Goal: Check status: Check status

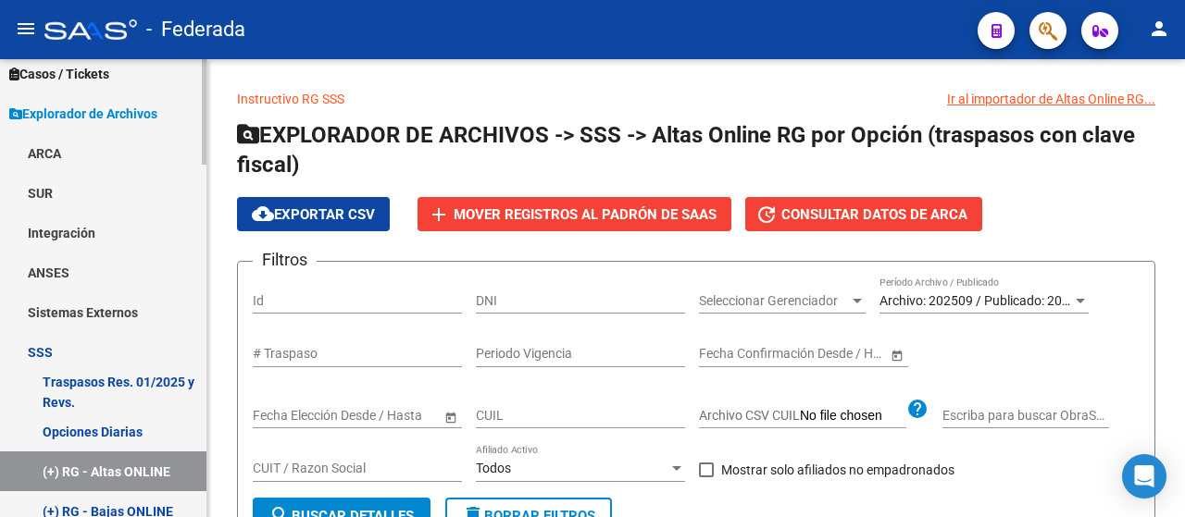
scroll to position [611, 0]
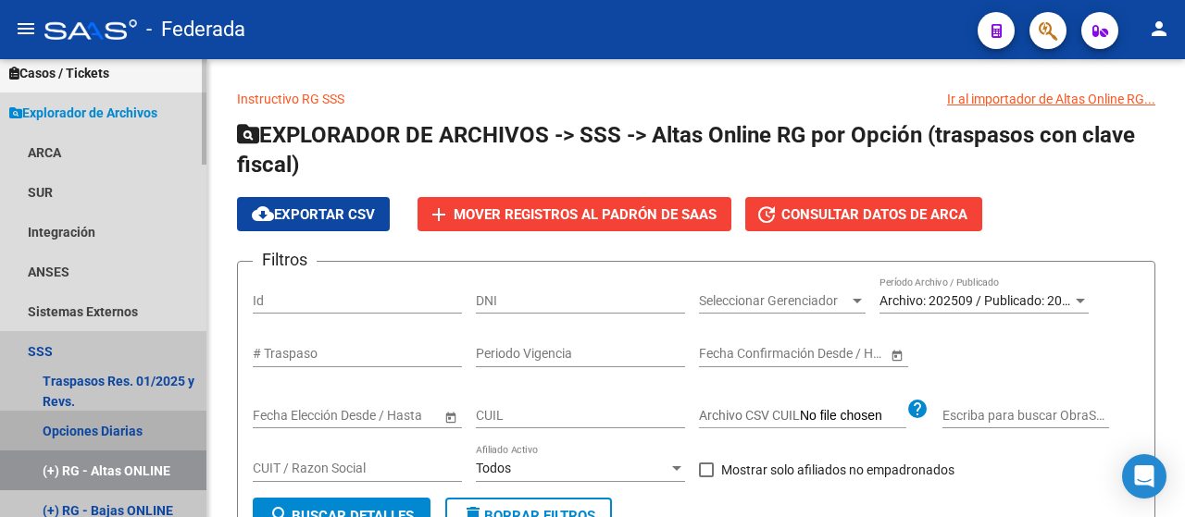
click at [141, 437] on link "Opciones Diarias" at bounding box center [103, 431] width 206 height 40
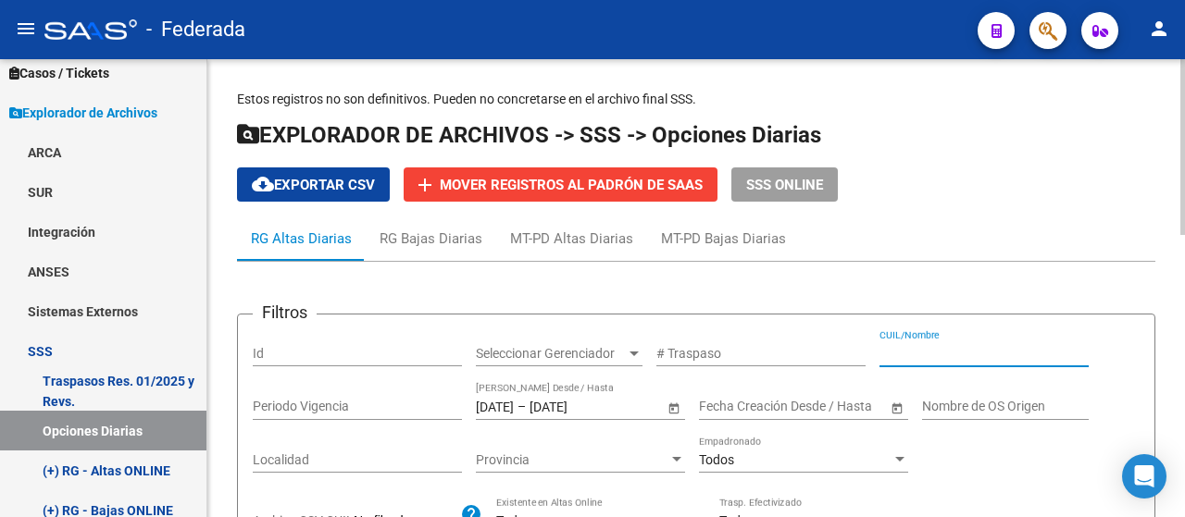
click at [912, 353] on input "CUIL/Nombre" at bounding box center [983, 354] width 209 height 16
paste input "27-29593625-3"
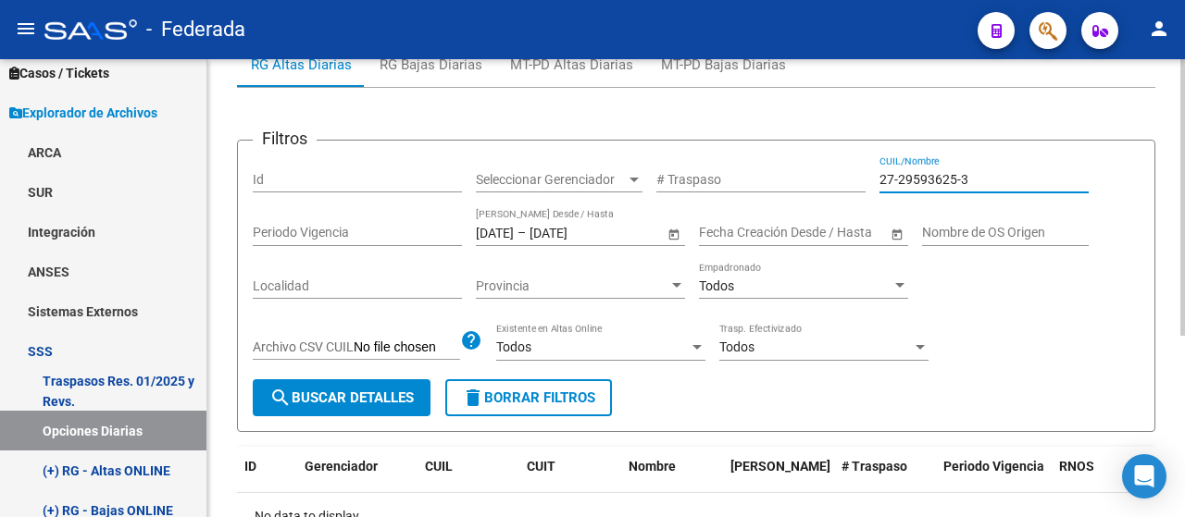
scroll to position [173, 0]
click at [894, 173] on input "27-29593625-3" at bounding box center [983, 181] width 209 height 16
type input "27295936253"
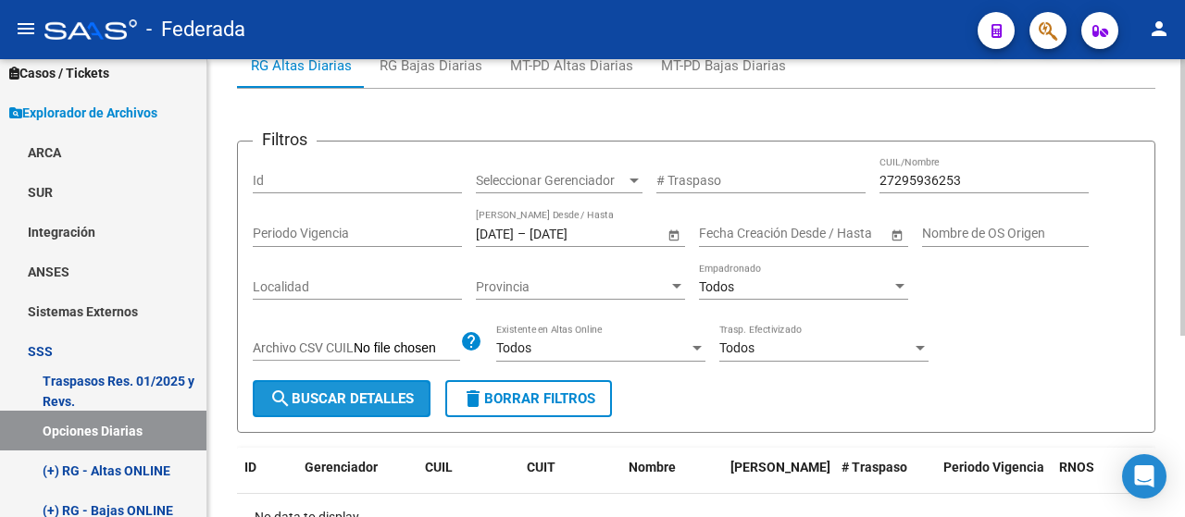
click at [346, 397] on span "search Buscar Detalles" at bounding box center [341, 399] width 144 height 17
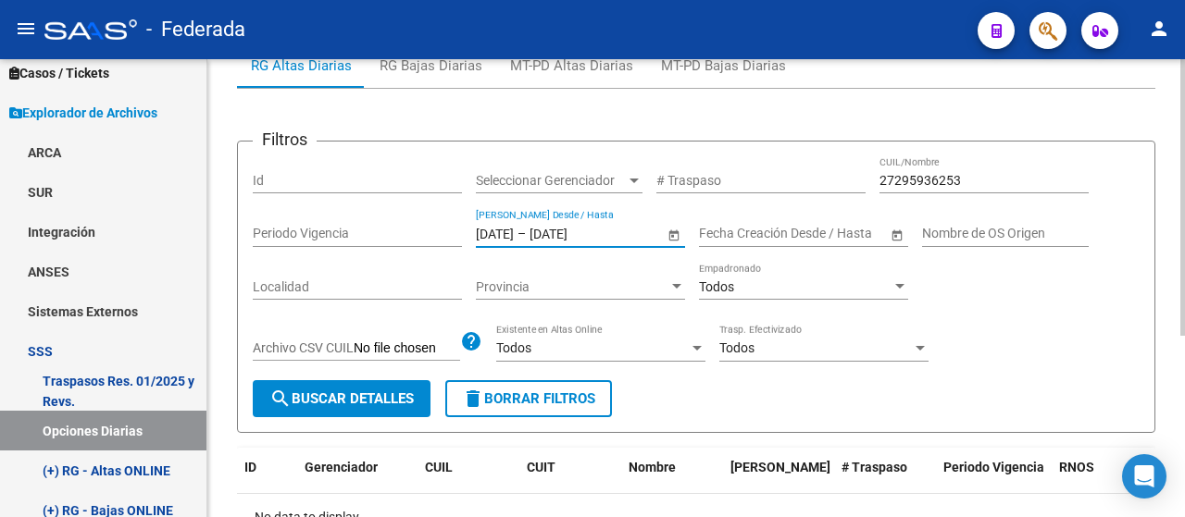
click at [514, 230] on input "[DATE]" at bounding box center [495, 234] width 38 height 16
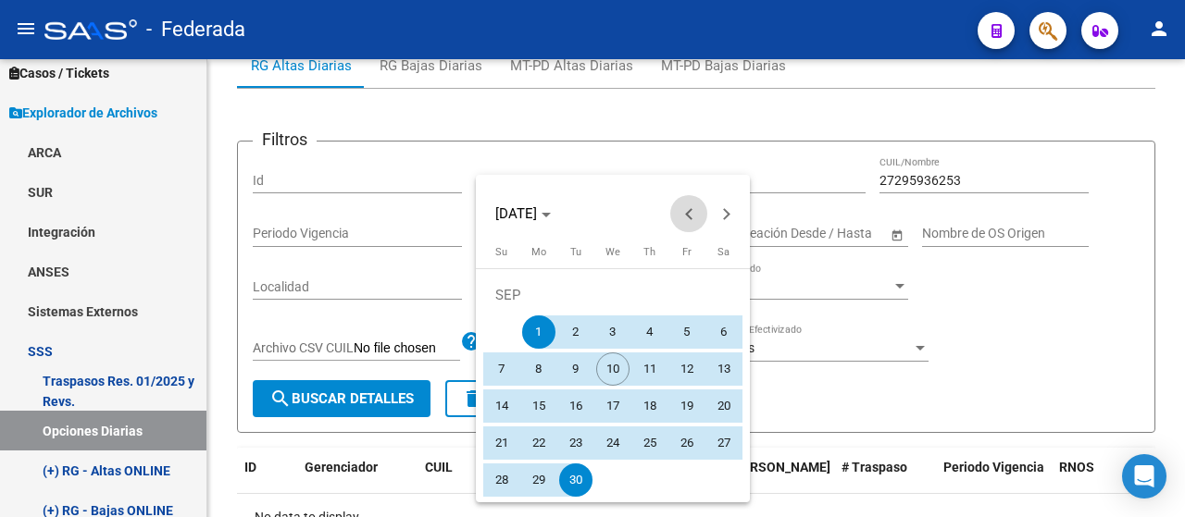
click at [683, 223] on span "Previous month" at bounding box center [688, 213] width 37 height 37
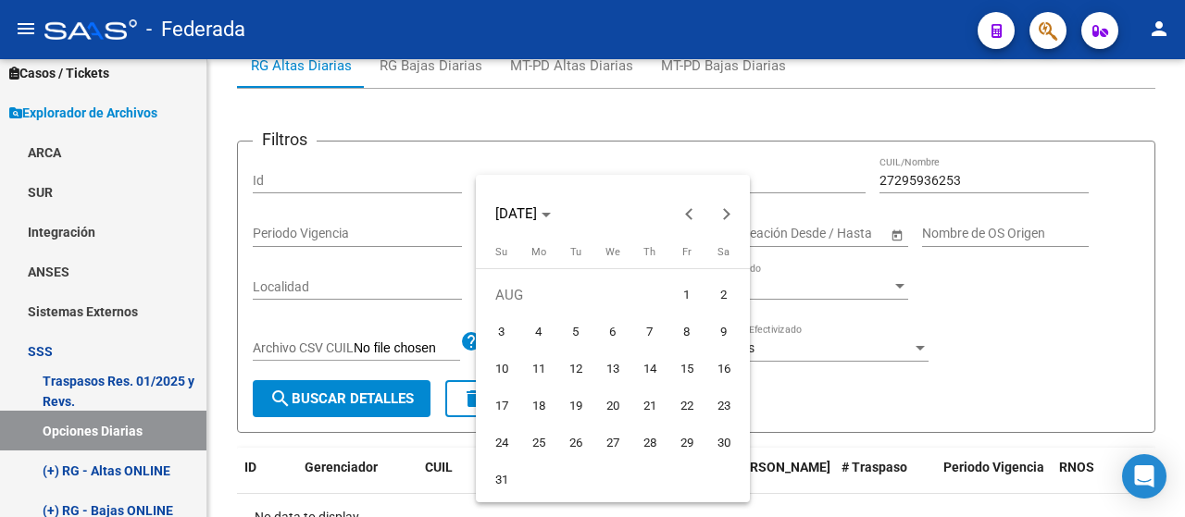
click at [681, 305] on span "1" at bounding box center [686, 295] width 33 height 33
type input "[DATE]"
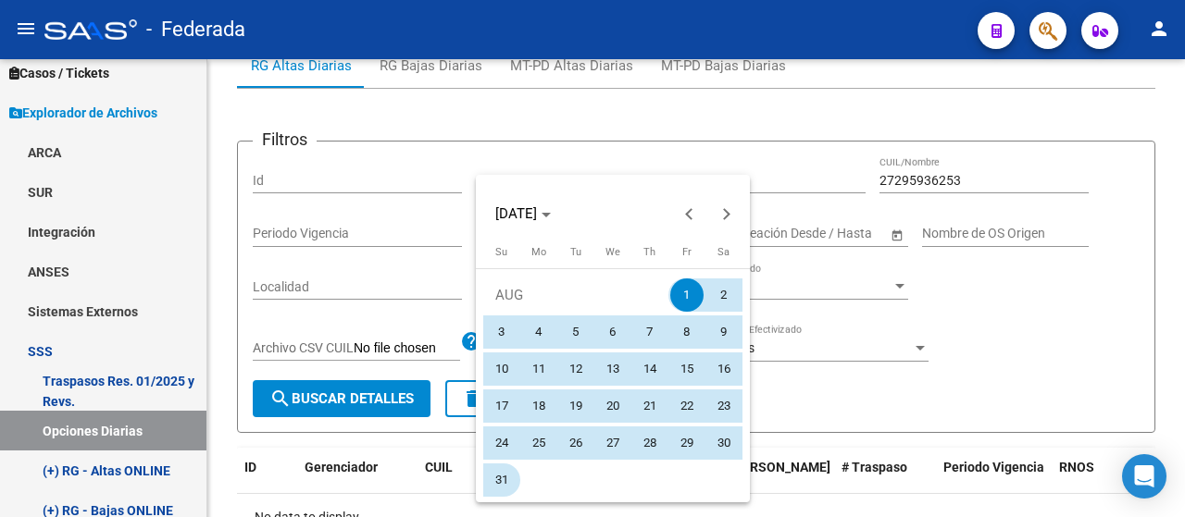
click at [494, 474] on span "31" at bounding box center [501, 480] width 33 height 33
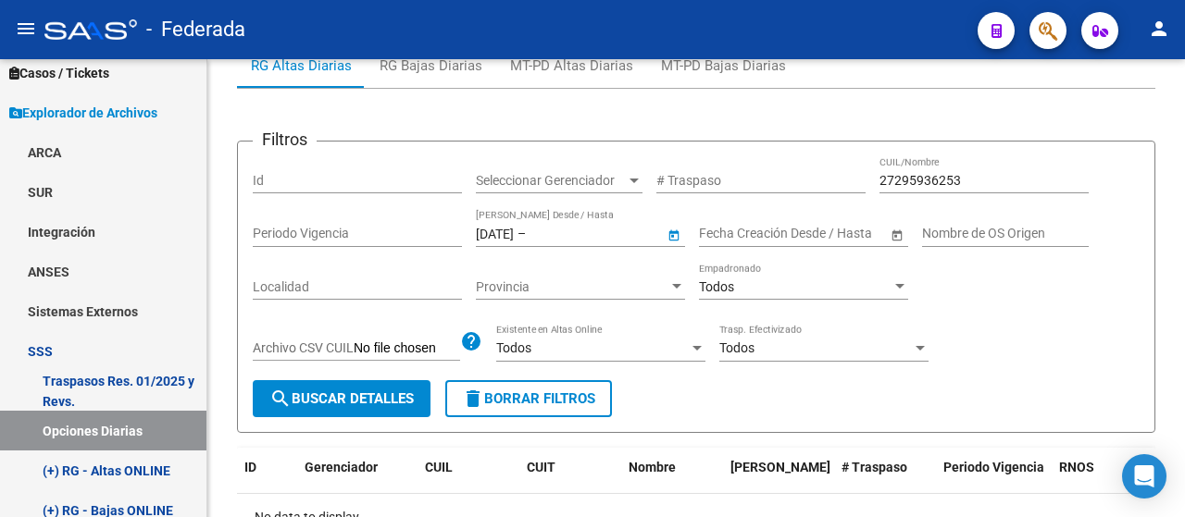
type input "[DATE]"
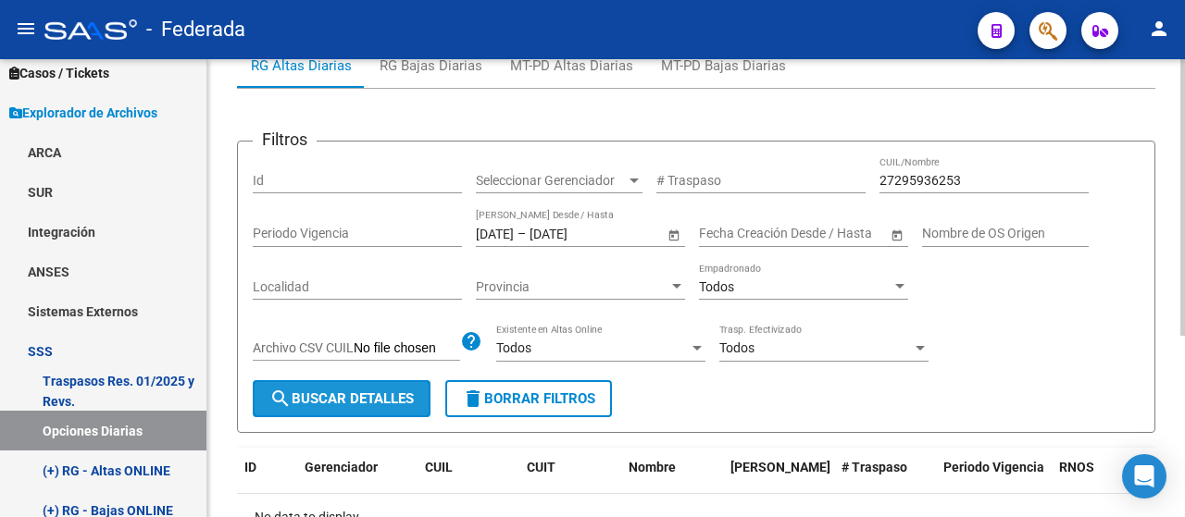
click at [365, 380] on button "search Buscar Detalles" at bounding box center [342, 398] width 178 height 37
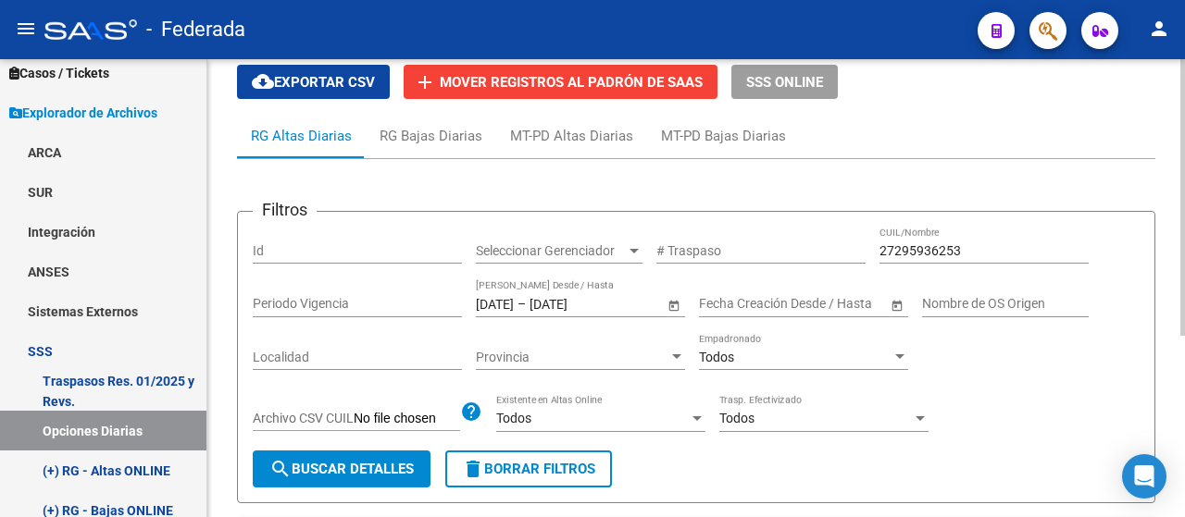
scroll to position [102, 0]
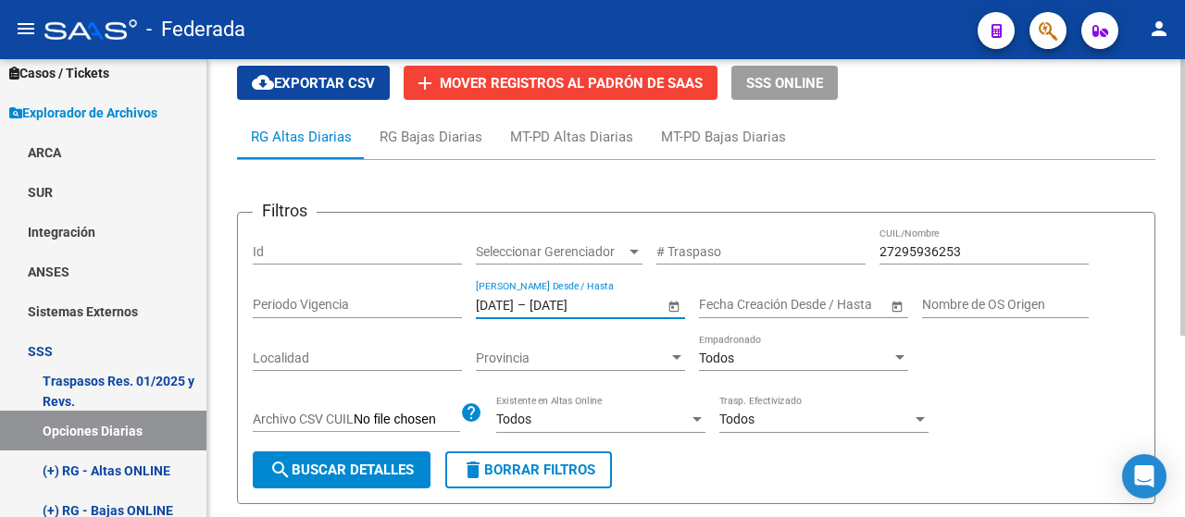
click at [511, 302] on input "[DATE]" at bounding box center [495, 305] width 38 height 16
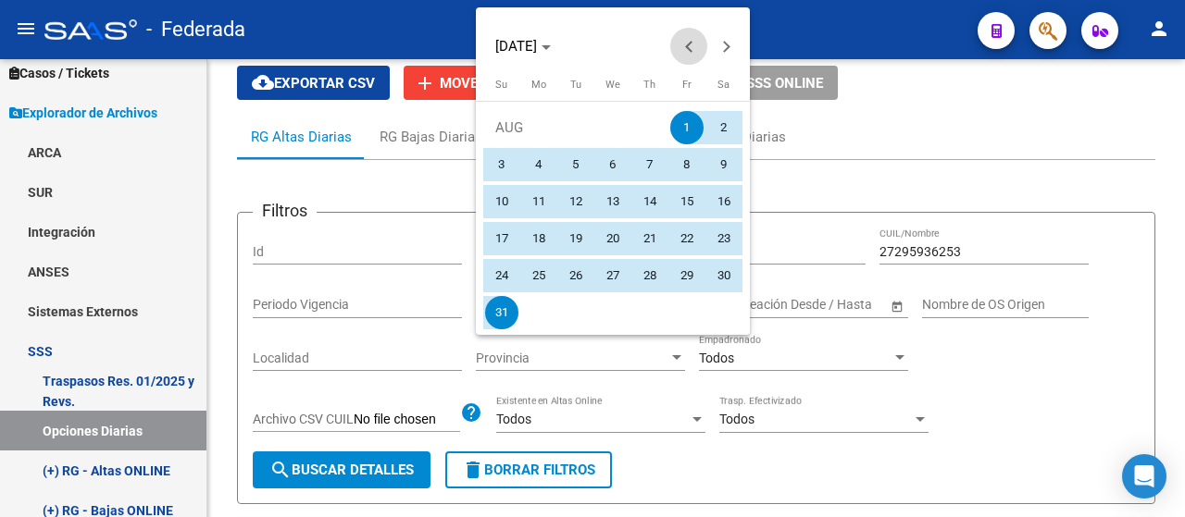
click at [700, 48] on span "Previous month" at bounding box center [688, 46] width 37 height 37
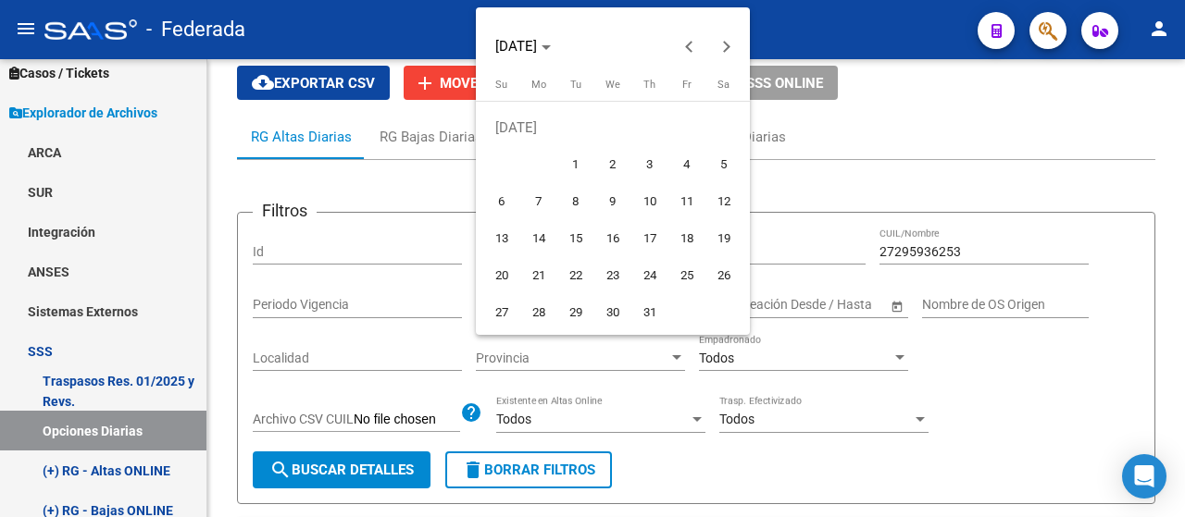
click at [574, 156] on span "1" at bounding box center [575, 164] width 33 height 33
type input "[DATE]"
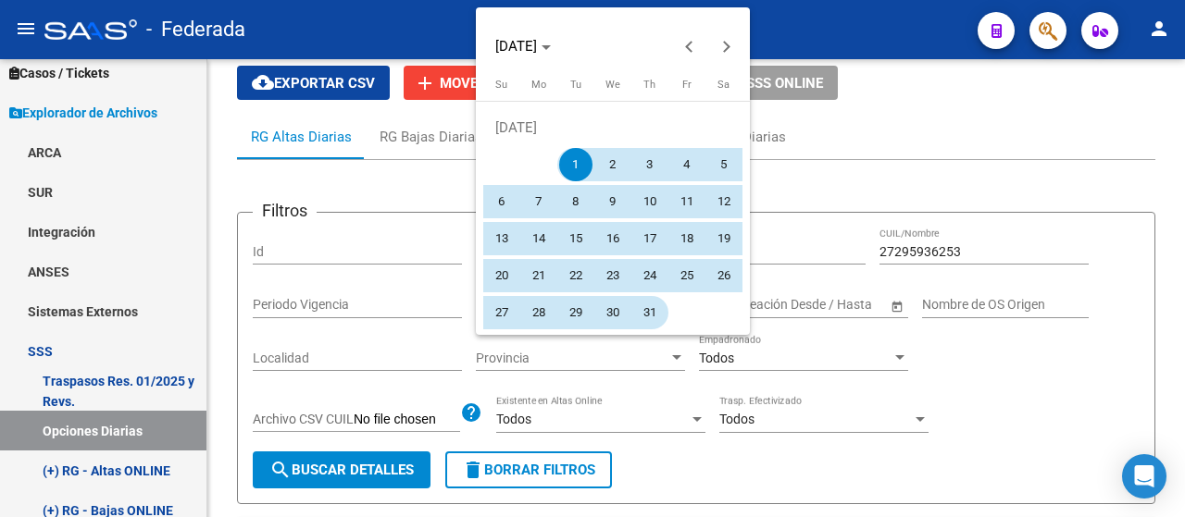
click at [642, 303] on span "31" at bounding box center [649, 312] width 33 height 33
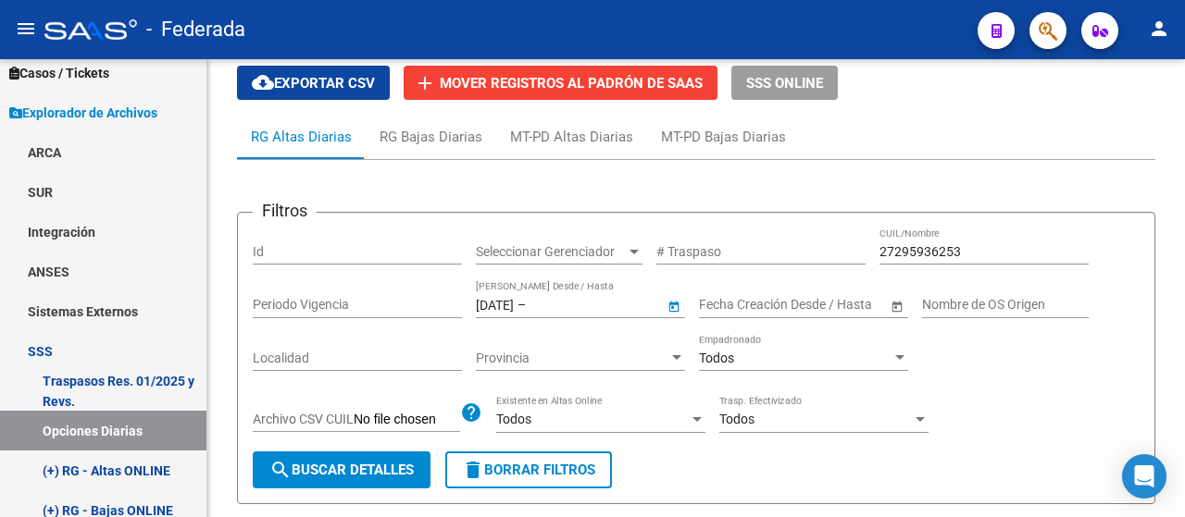
type input "[DATE]"
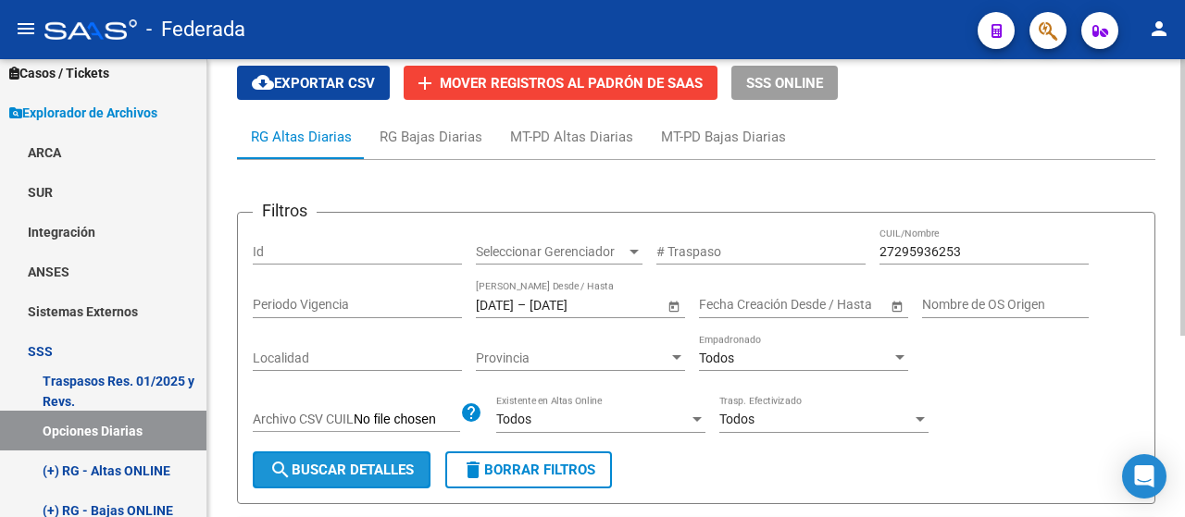
click at [354, 452] on button "search Buscar Detalles" at bounding box center [342, 470] width 178 height 37
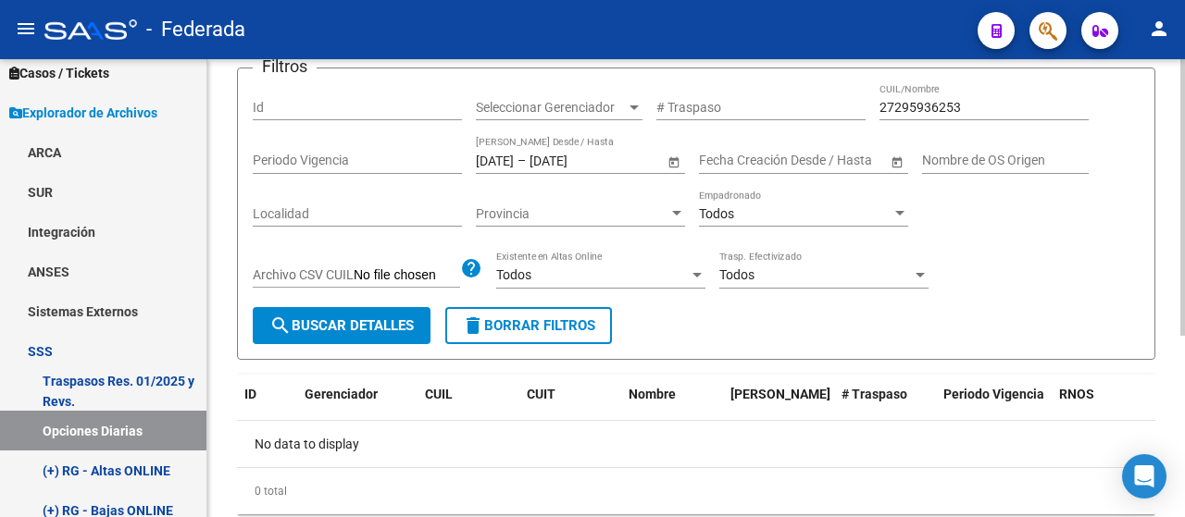
scroll to position [245, 0]
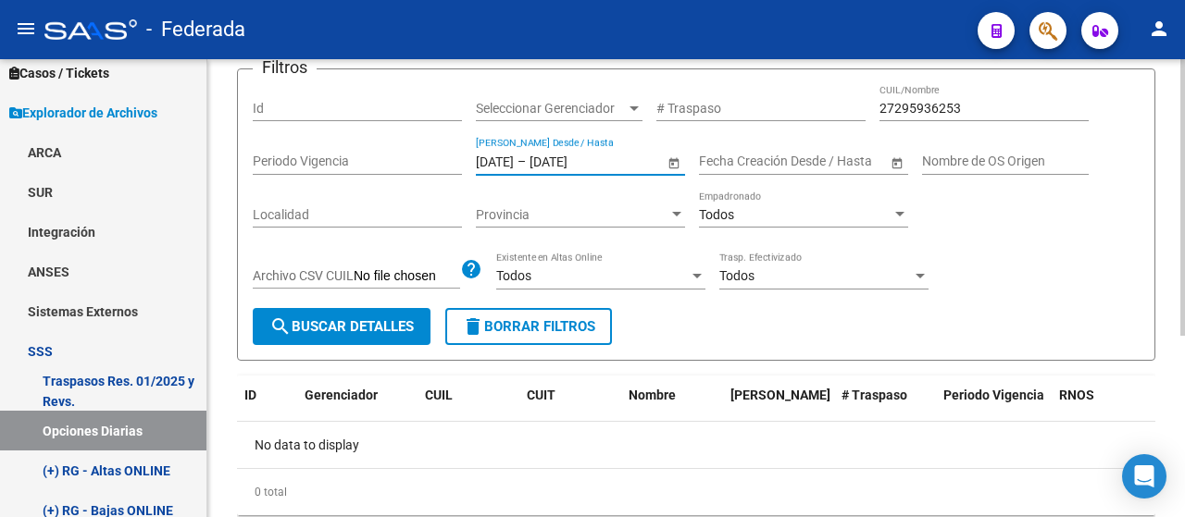
click at [514, 166] on input "[DATE]" at bounding box center [495, 162] width 38 height 16
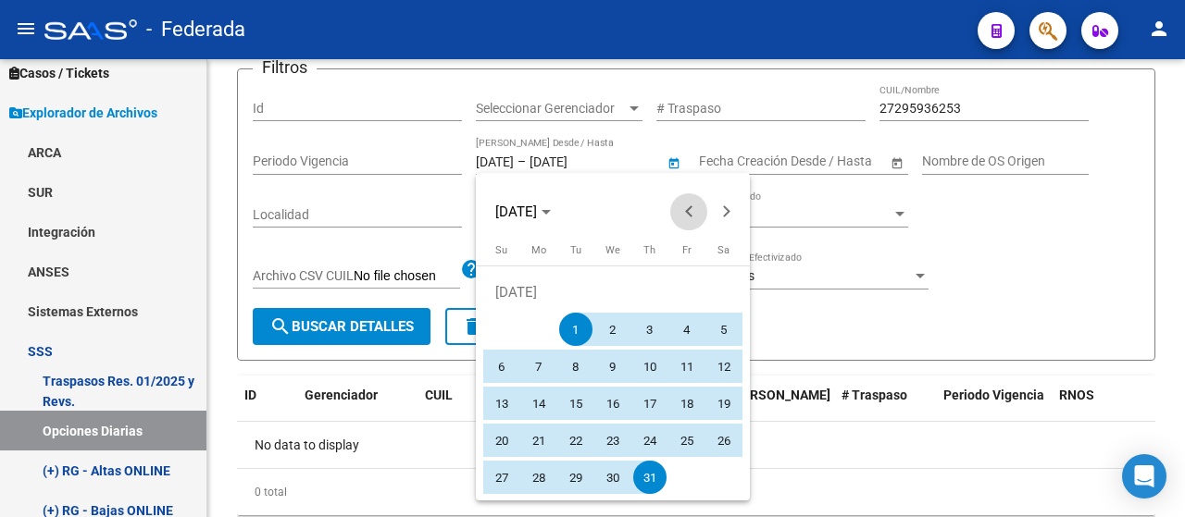
click at [697, 197] on span "Previous month" at bounding box center [688, 211] width 37 height 37
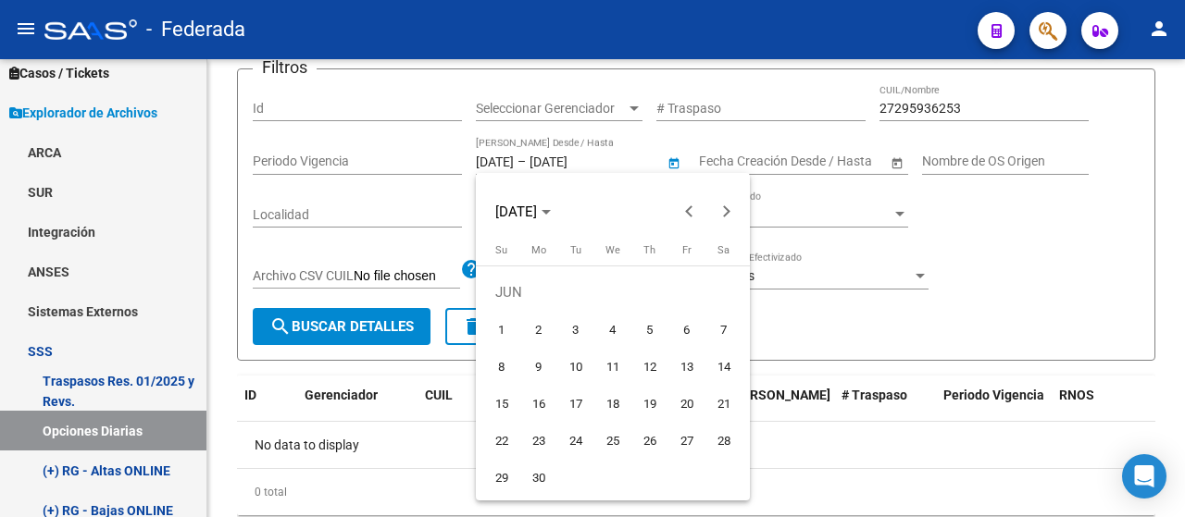
click at [502, 321] on span "1" at bounding box center [501, 329] width 33 height 33
type input "[DATE]"
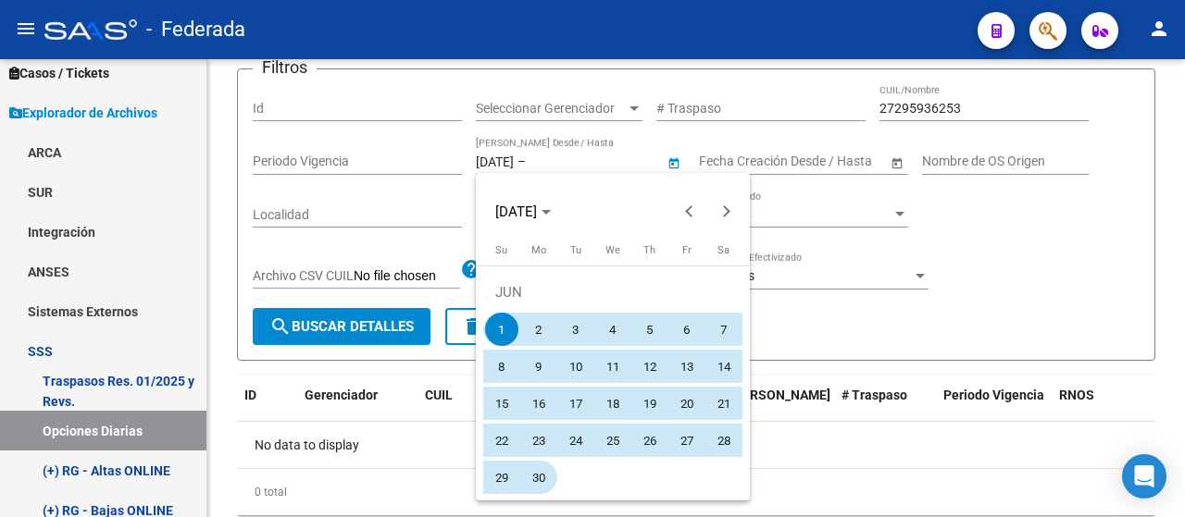
click at [528, 472] on span "30" at bounding box center [538, 477] width 33 height 33
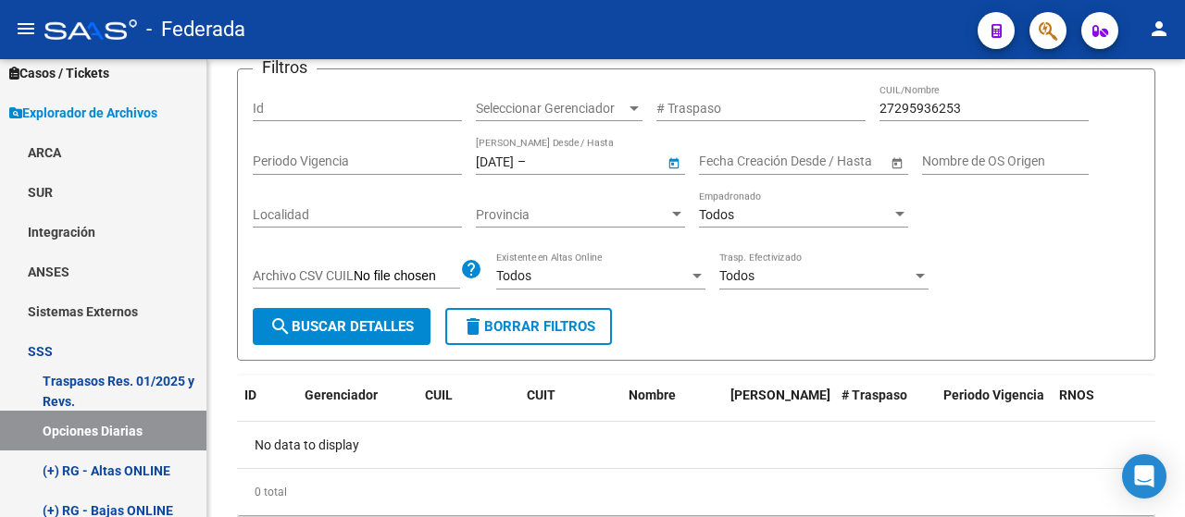
type input "[DATE]"
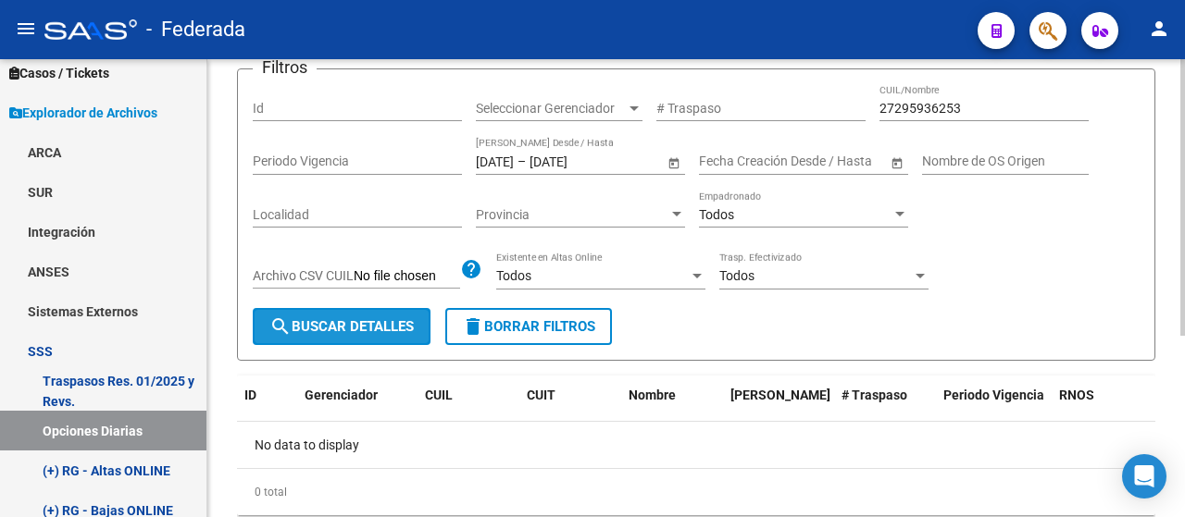
click at [383, 314] on button "search Buscar Detalles" at bounding box center [342, 326] width 178 height 37
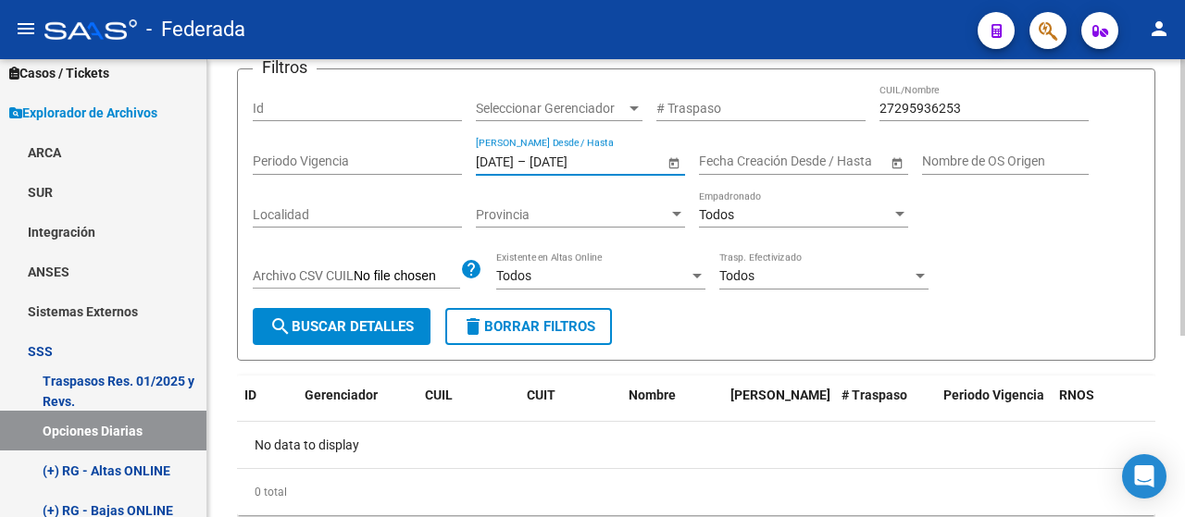
click at [514, 156] on input "[DATE]" at bounding box center [495, 162] width 38 height 16
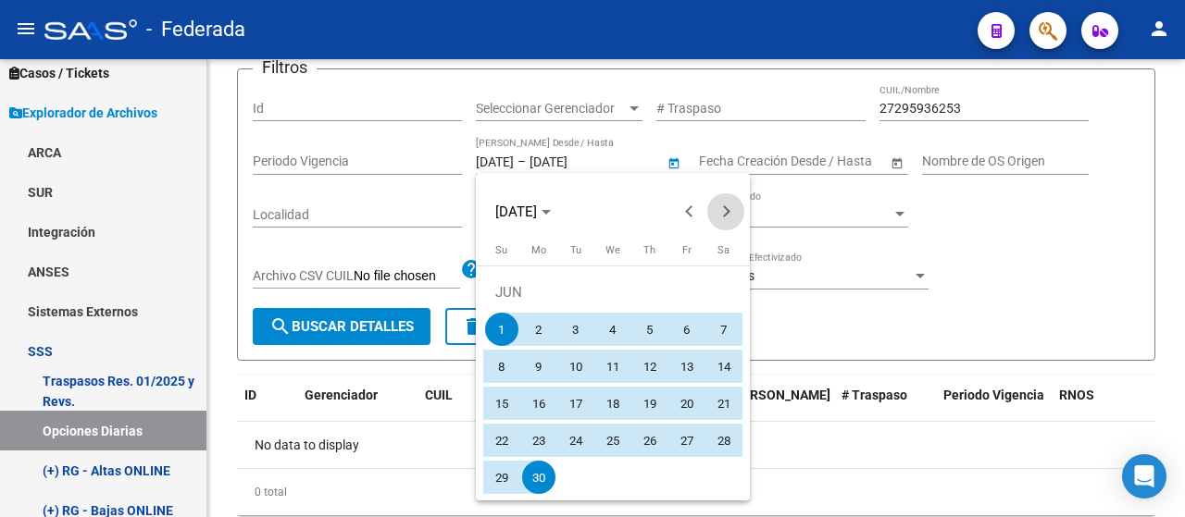
click at [723, 207] on button "Next month" at bounding box center [725, 211] width 37 height 37
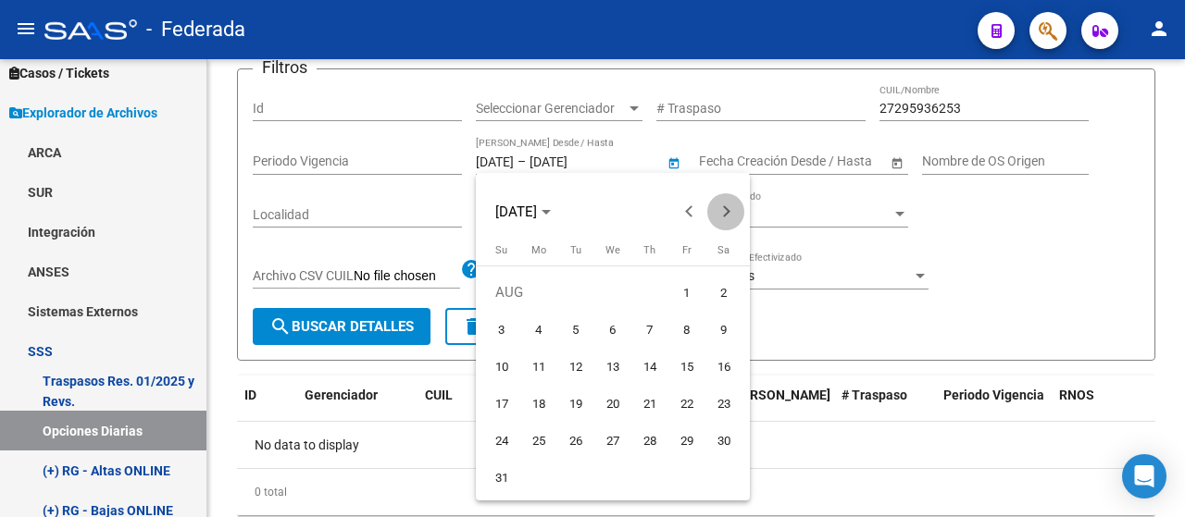
click at [723, 207] on button "Next month" at bounding box center [725, 211] width 37 height 37
click at [531, 338] on span "1" at bounding box center [538, 329] width 33 height 33
type input "[DATE]"
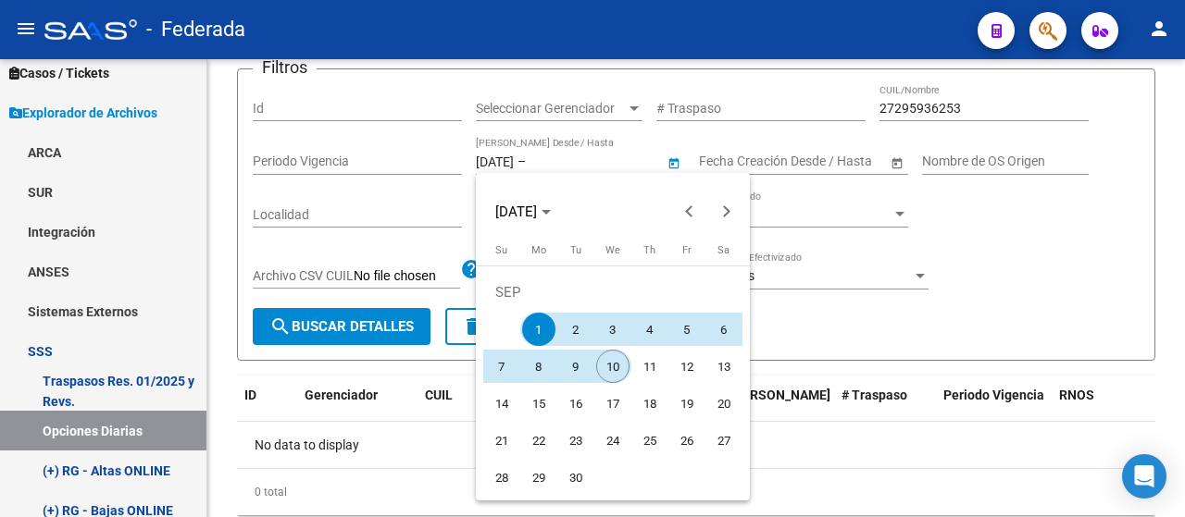
click at [604, 364] on span "10" at bounding box center [612, 366] width 33 height 33
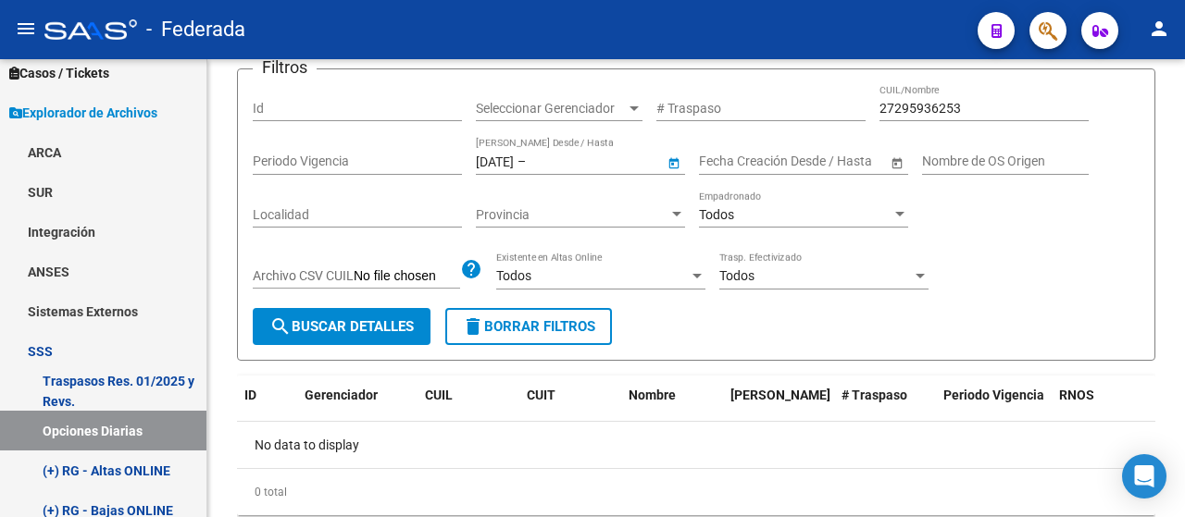
type input "[DATE]"
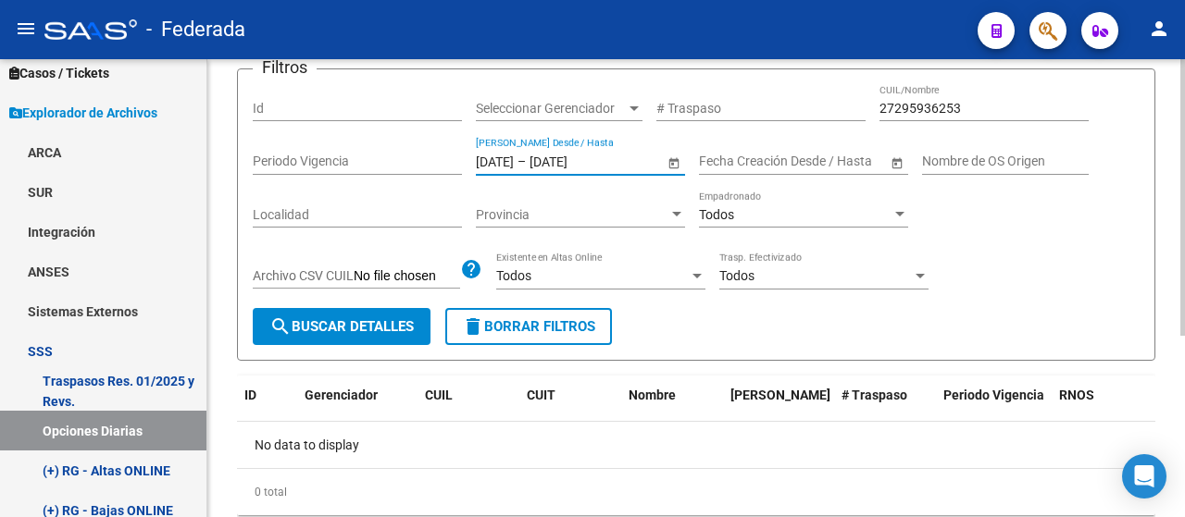
click at [399, 325] on span "search Buscar Detalles" at bounding box center [341, 326] width 144 height 17
